Goal: Check status: Check status

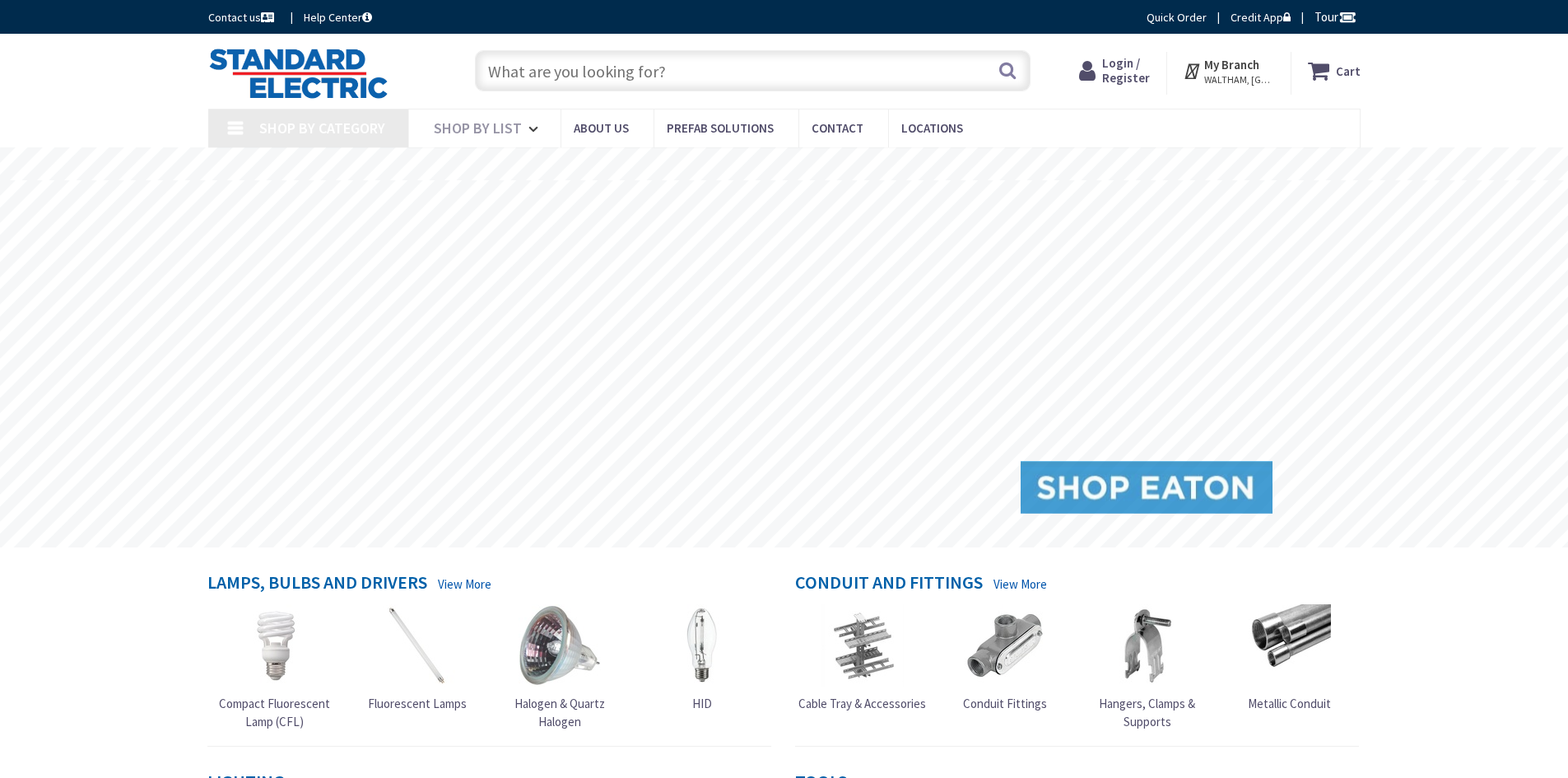
type input "[GEOGRAPHIC_DATA], [STREET_ADDRESS][PERSON_NAME]"
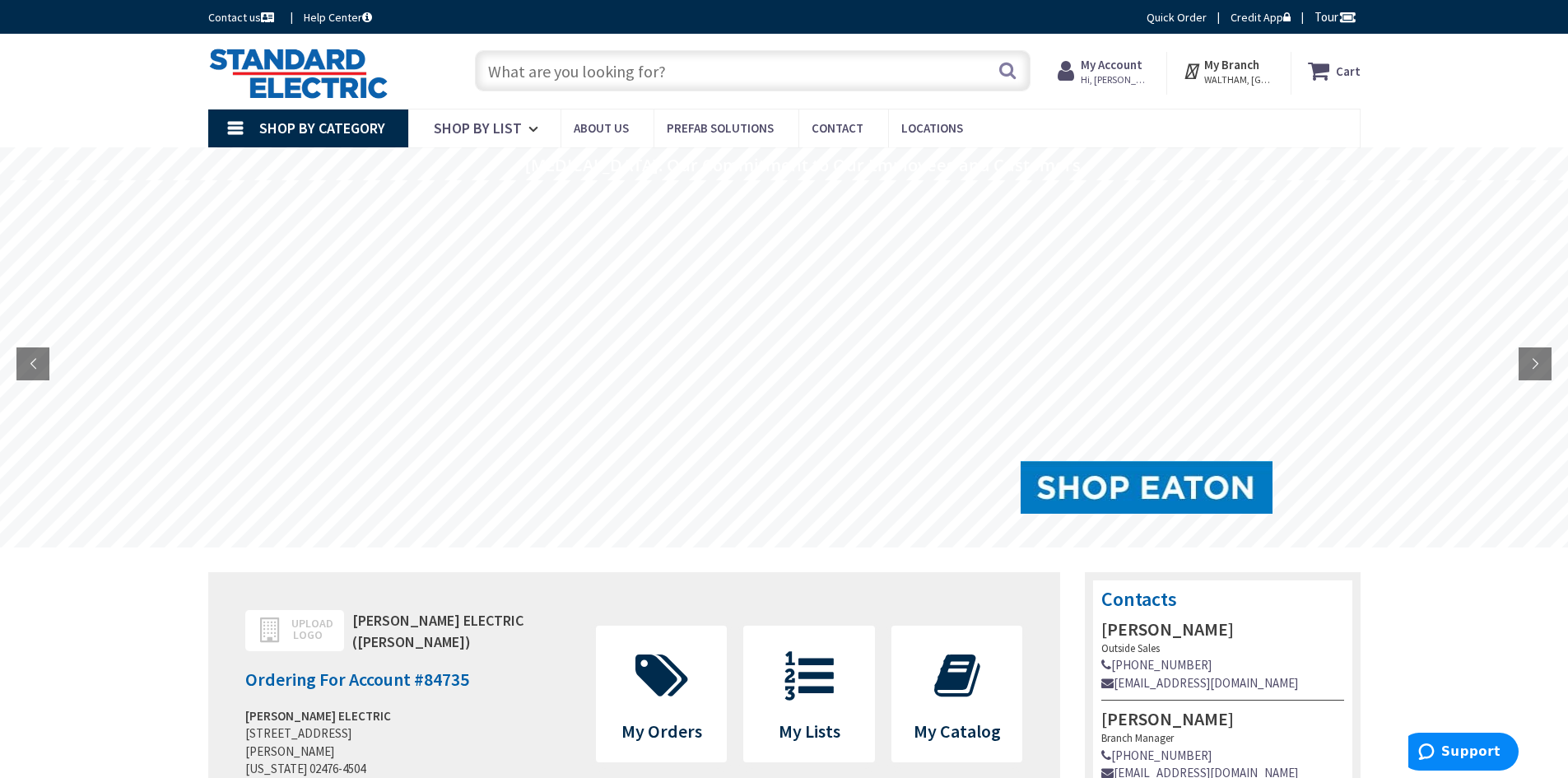
click at [1107, 70] on strong "My Account" at bounding box center [1112, 65] width 62 height 16
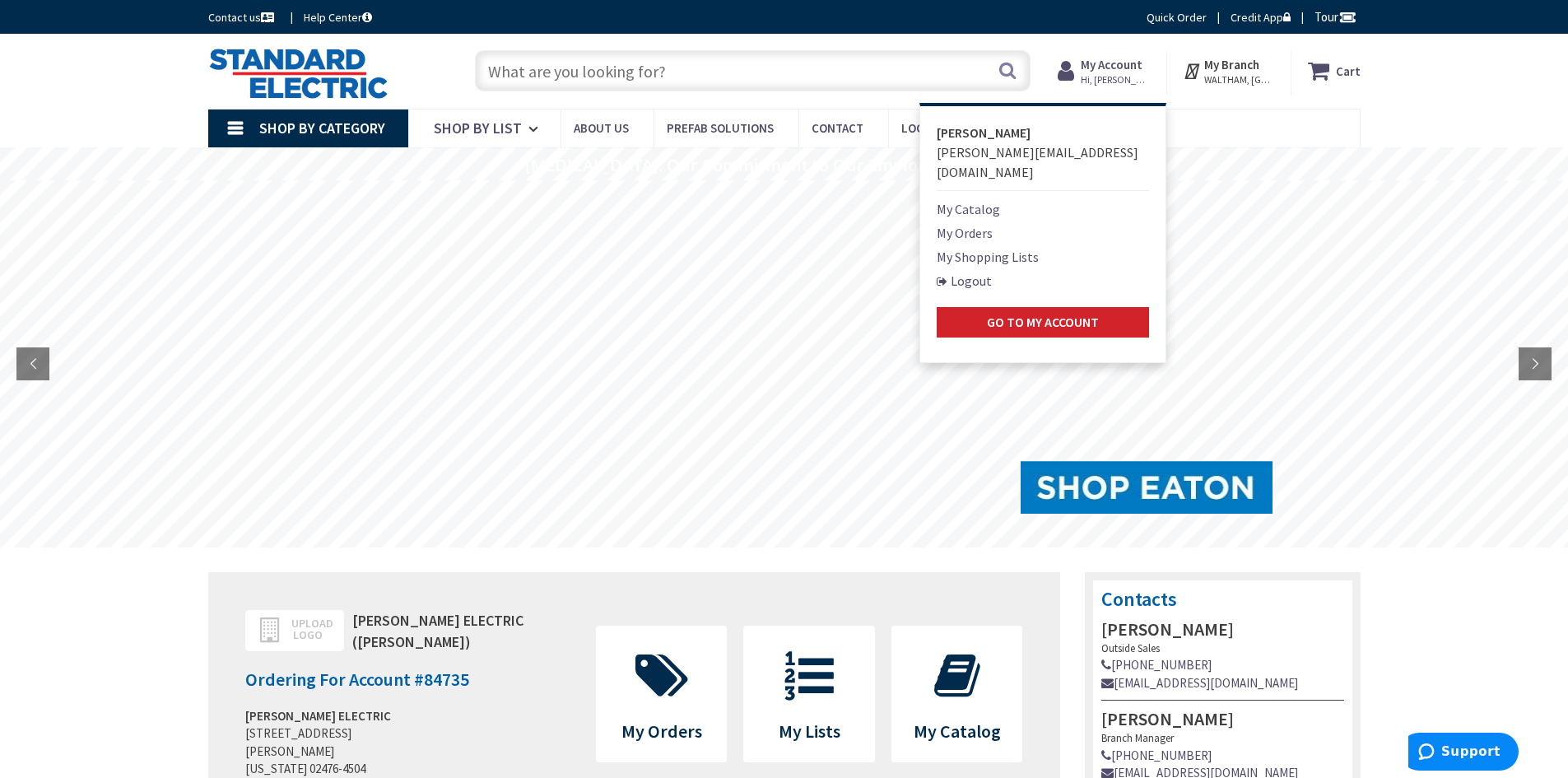
click at [993, 223] on link "My Orders" at bounding box center [964, 233] width 56 height 20
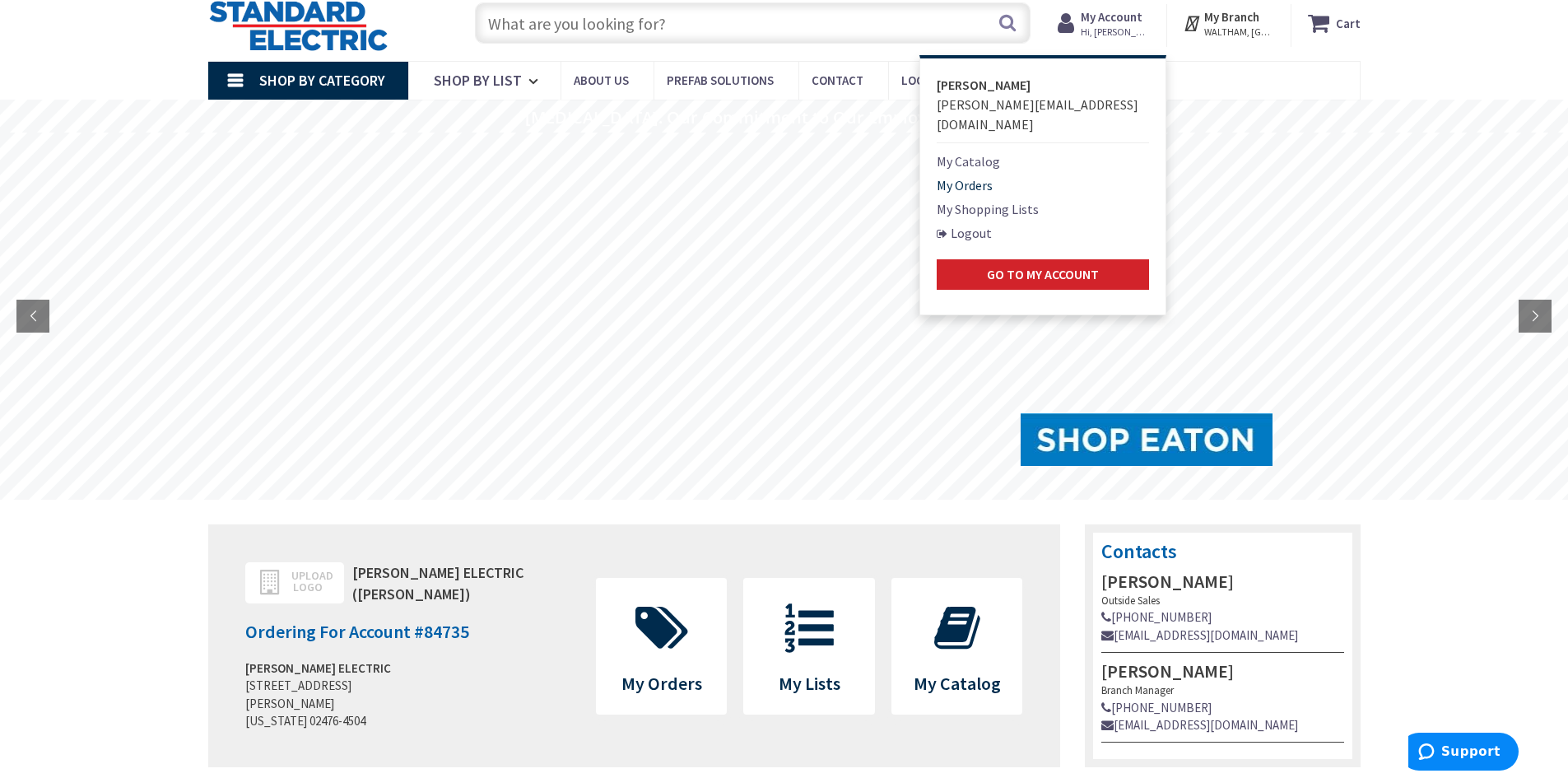
scroll to position [82, 0]
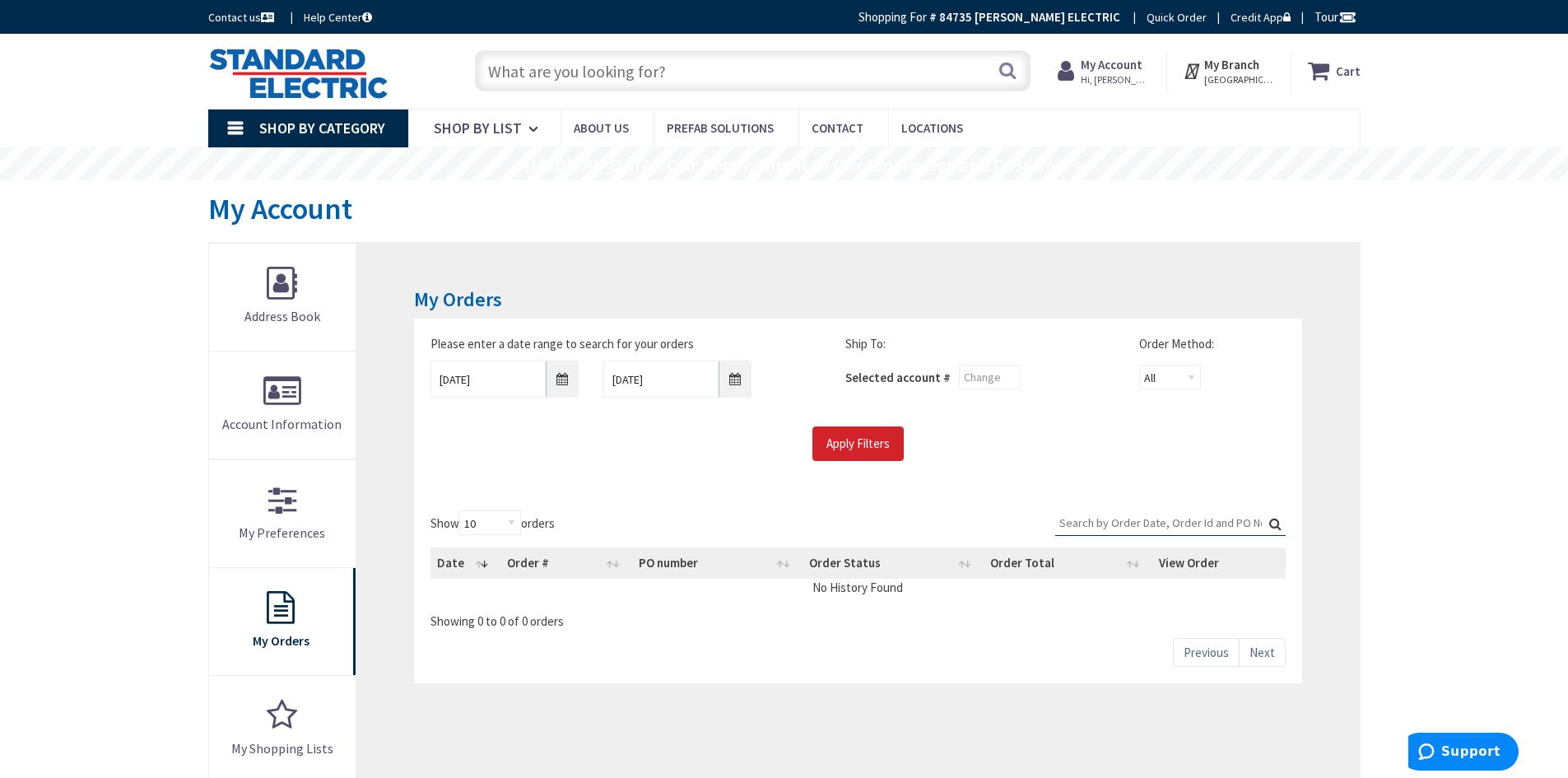
click at [1088, 521] on input "Search:" at bounding box center [1171, 522] width 231 height 24
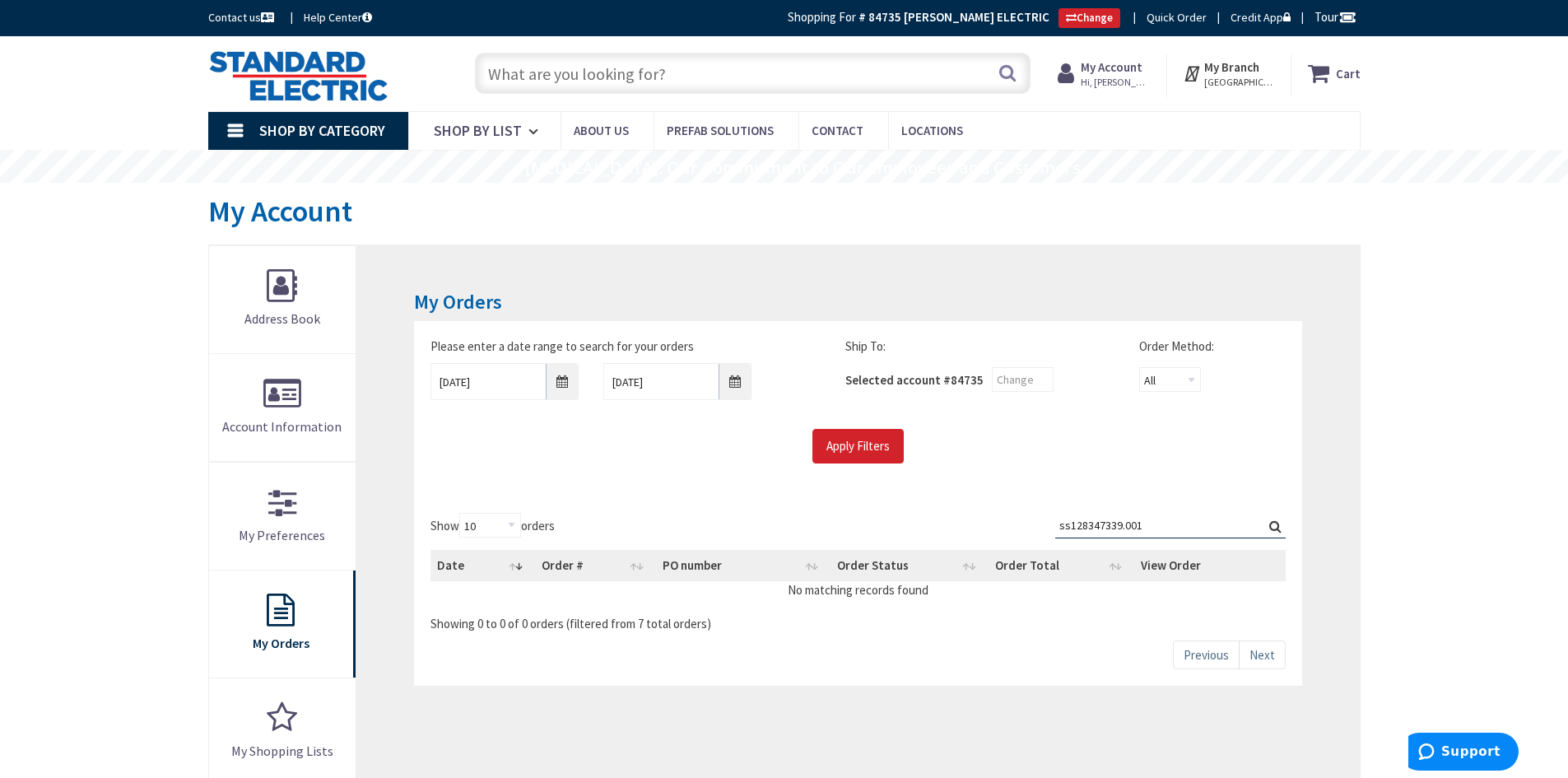
type input "ss128347339.001"
click at [566, 383] on input "9/29/2025" at bounding box center [505, 381] width 148 height 37
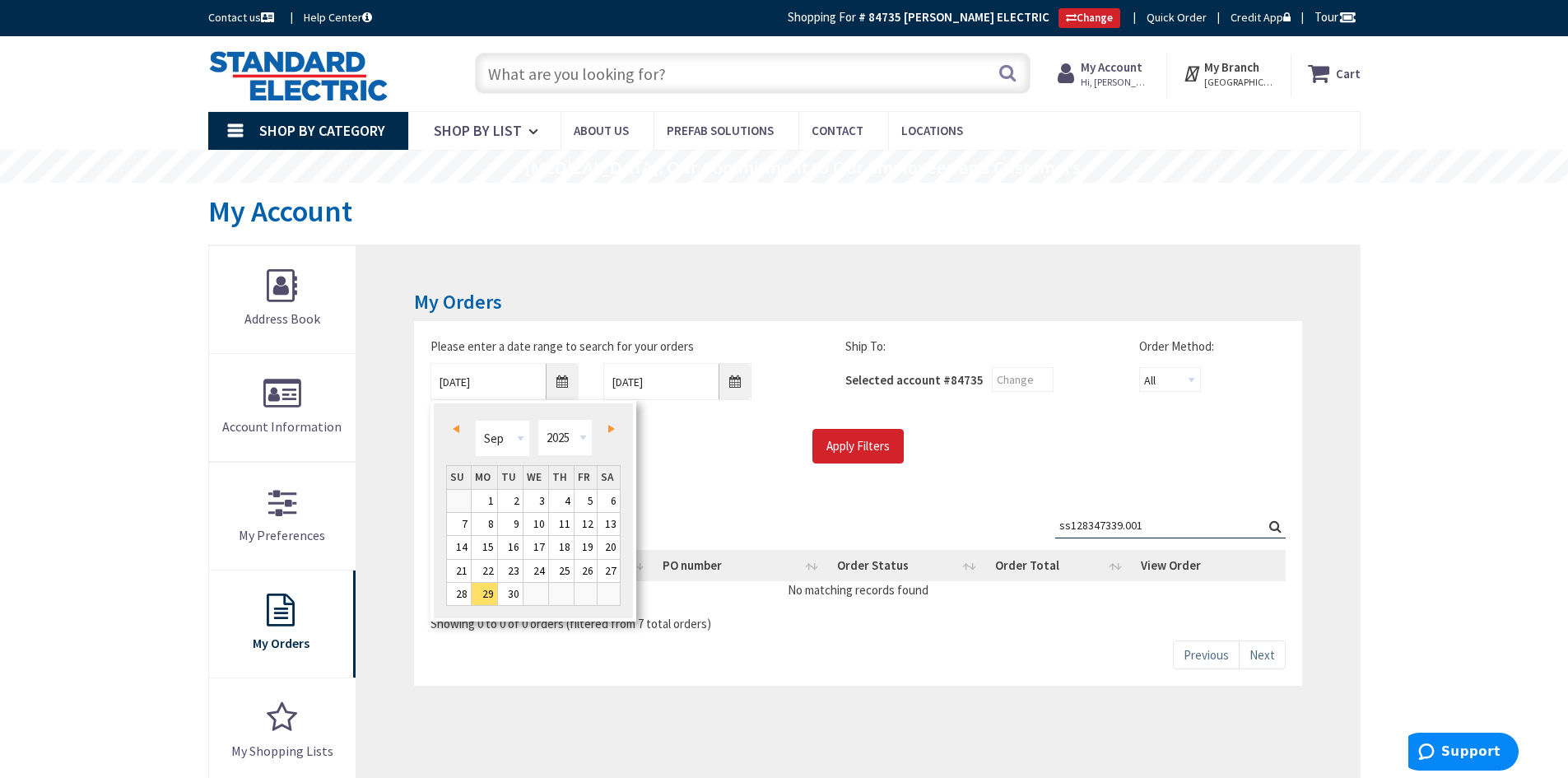
click at [464, 423] on link "Prev" at bounding box center [459, 428] width 23 height 23
click at [517, 496] on link "1" at bounding box center [510, 501] width 24 height 23
type input "07/01/2025"
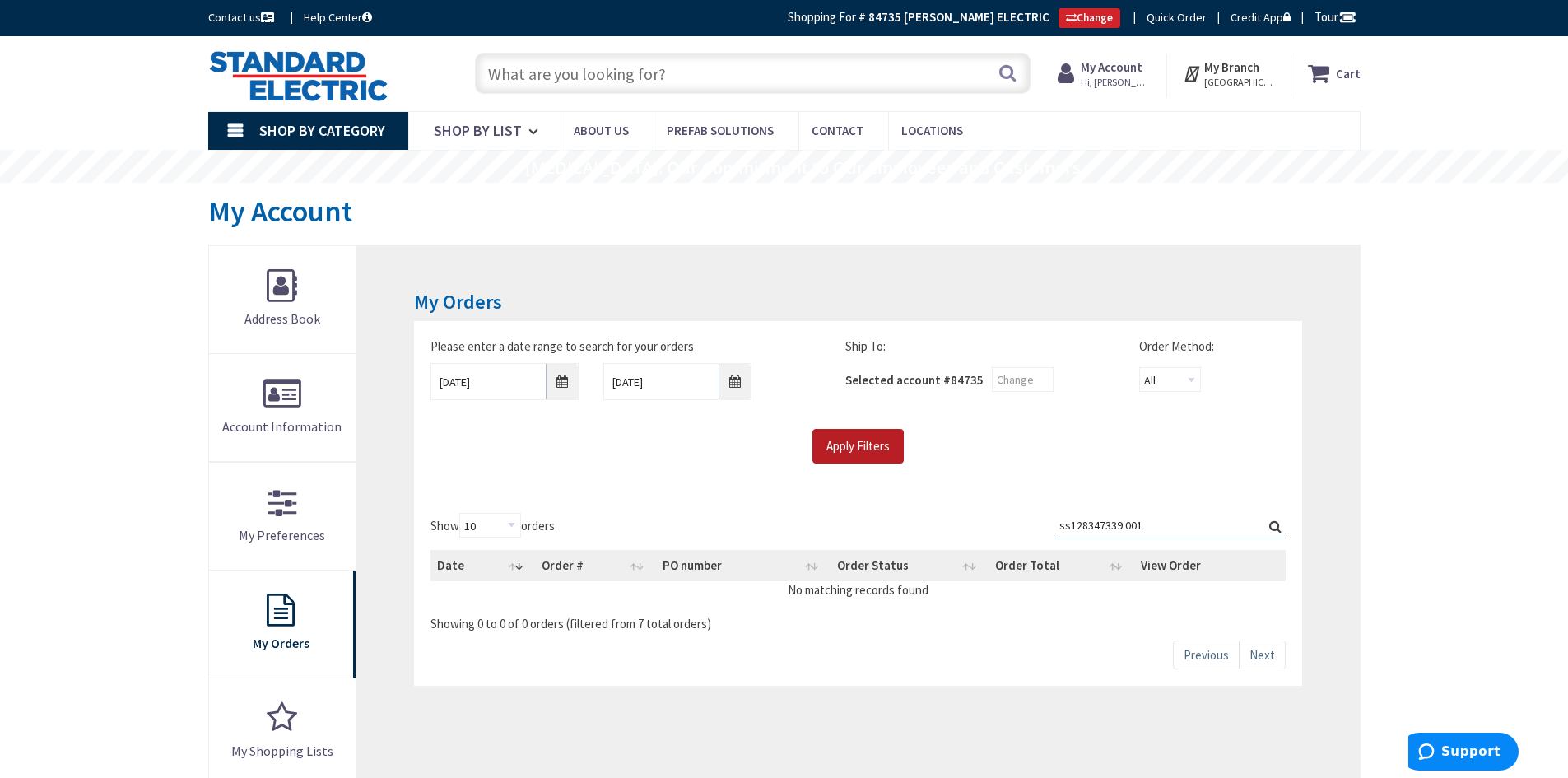
click at [860, 441] on input "Apply Filters" at bounding box center [858, 446] width 91 height 34
click at [1132, 525] on input "Search:" at bounding box center [1171, 525] width 231 height 24
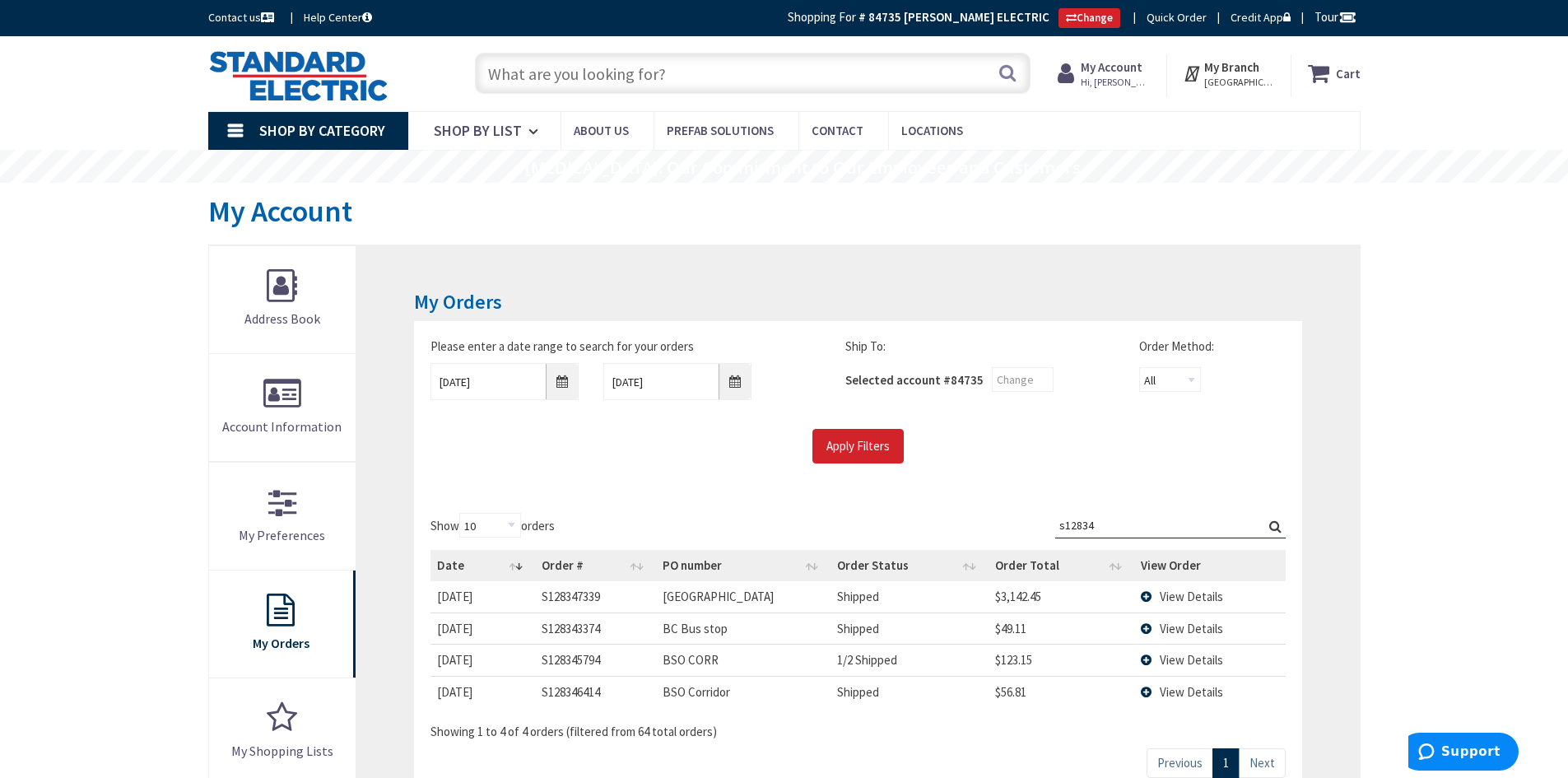
type input "s12834"
click at [832, 600] on td "Shipped" at bounding box center [910, 596] width 158 height 30
click at [1200, 592] on span "View Details" at bounding box center [1192, 596] width 64 height 16
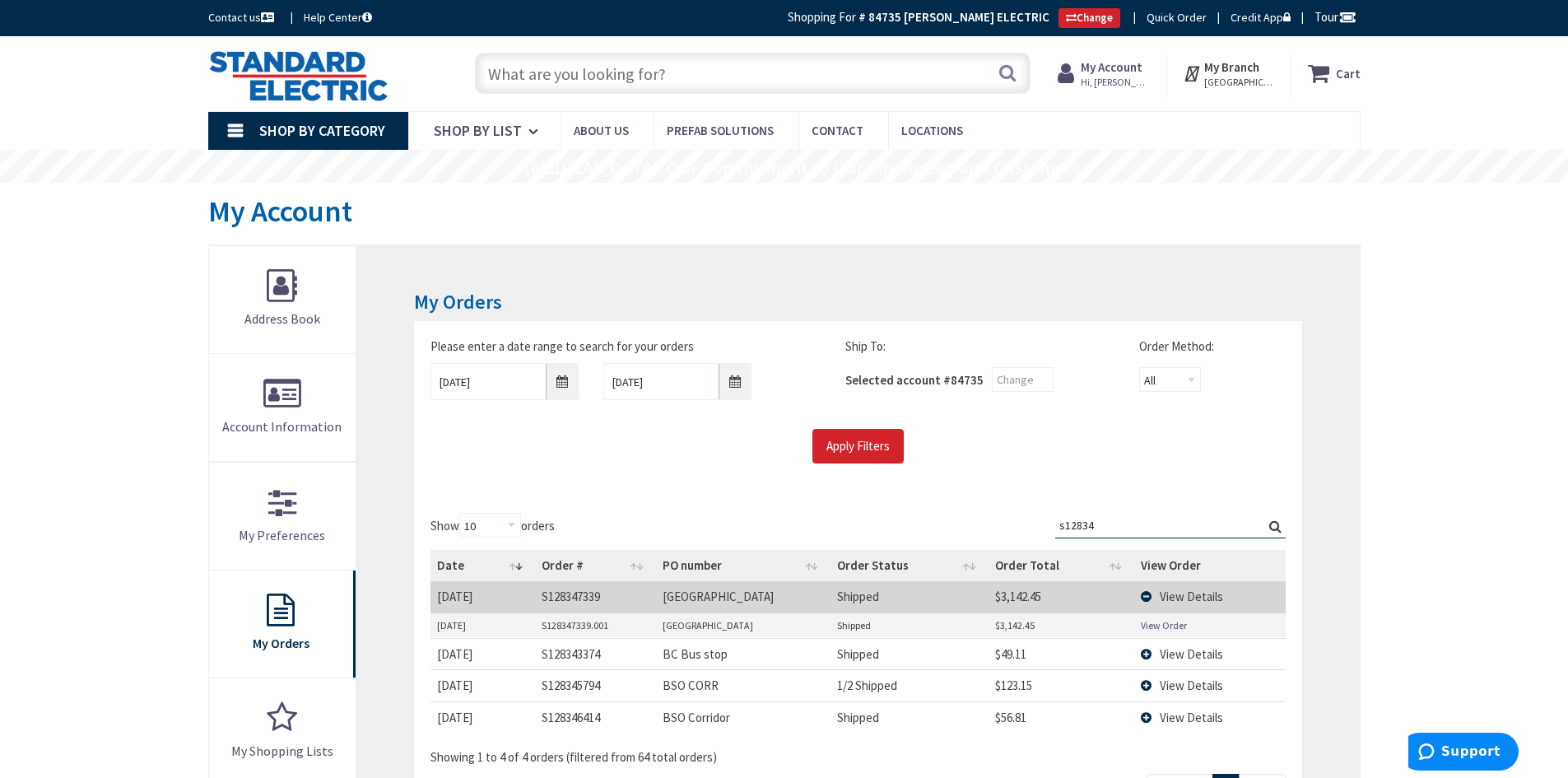
click at [1165, 626] on link "View Order" at bounding box center [1164, 625] width 46 height 14
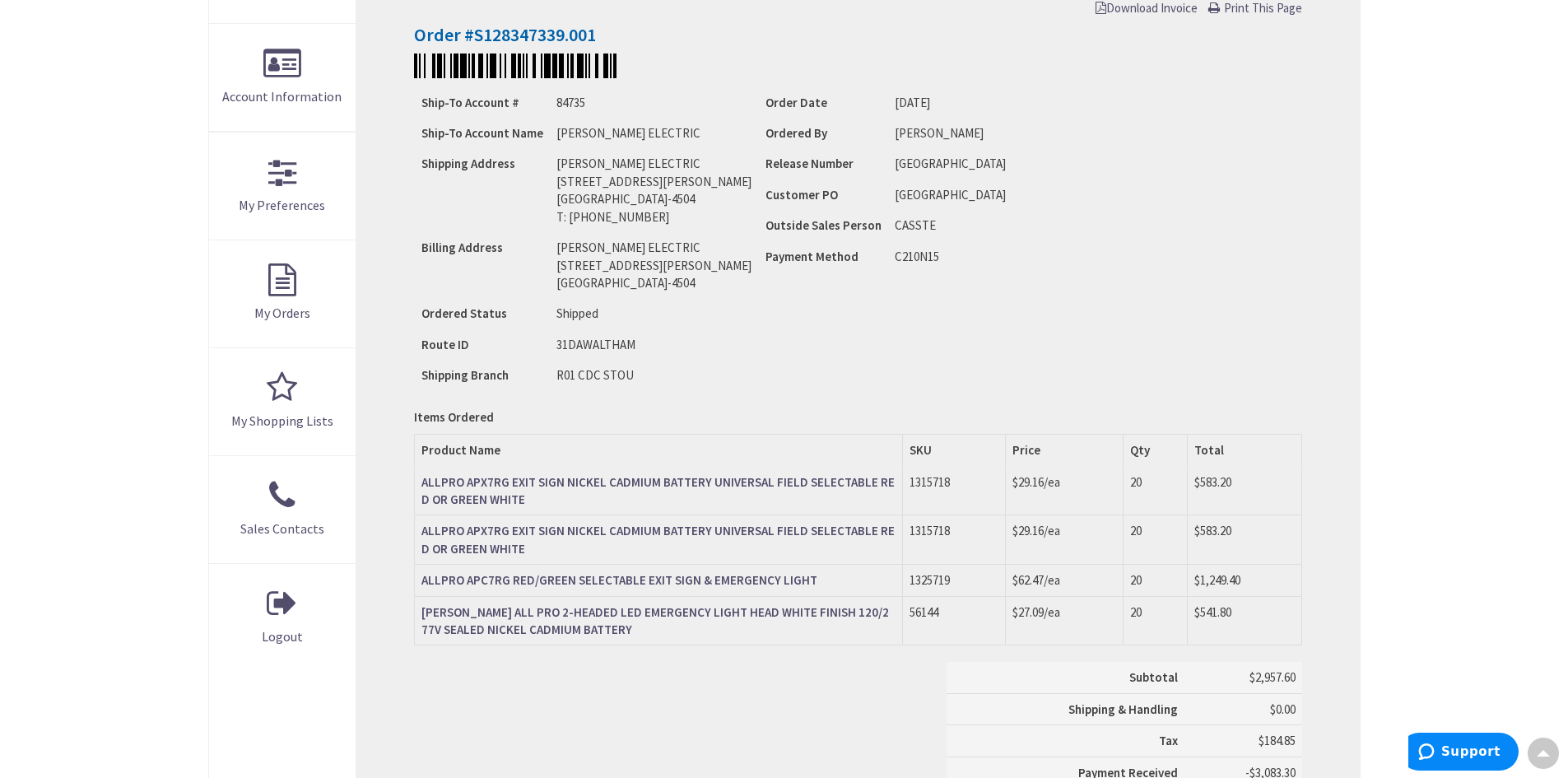
scroll to position [329, 0]
